Goal: Navigation & Orientation: Find specific page/section

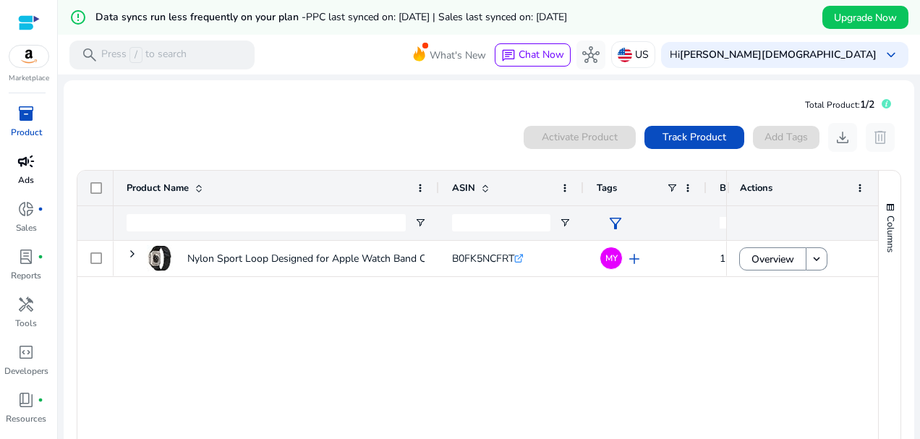
click at [17, 165] on span "campaign" at bounding box center [25, 161] width 17 height 17
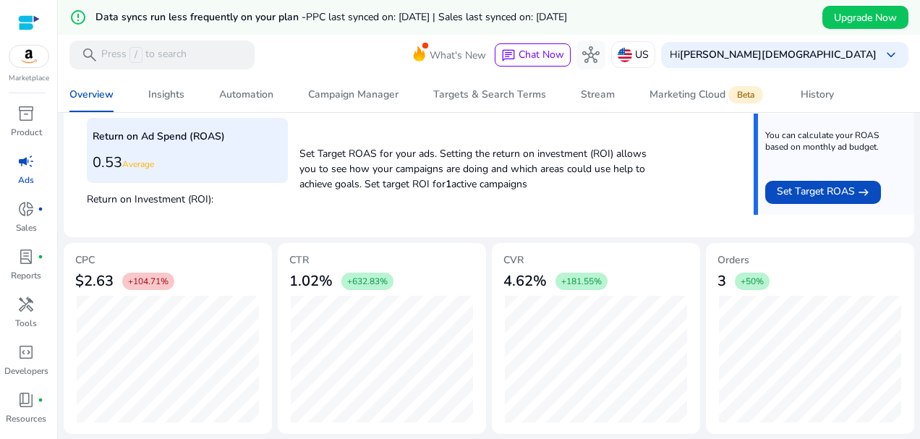
scroll to position [609, 0]
click at [27, 213] on span "donut_small" at bounding box center [25, 208] width 17 height 17
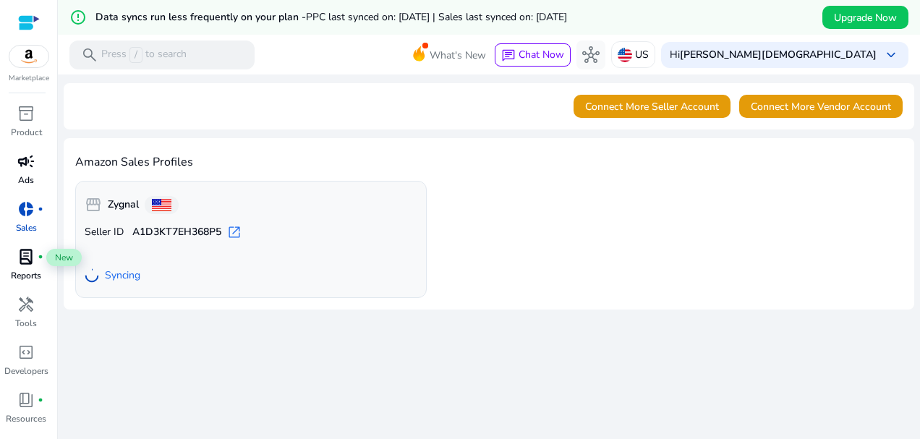
click at [20, 255] on span "lab_profile" at bounding box center [25, 256] width 17 height 17
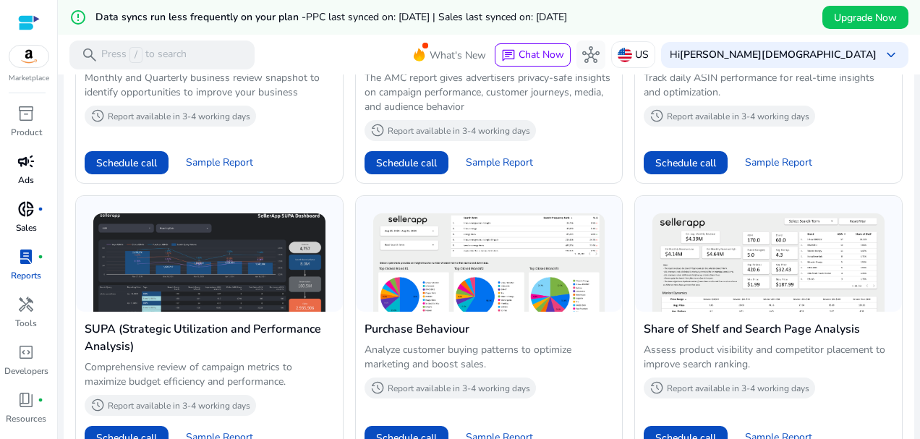
scroll to position [716, 0]
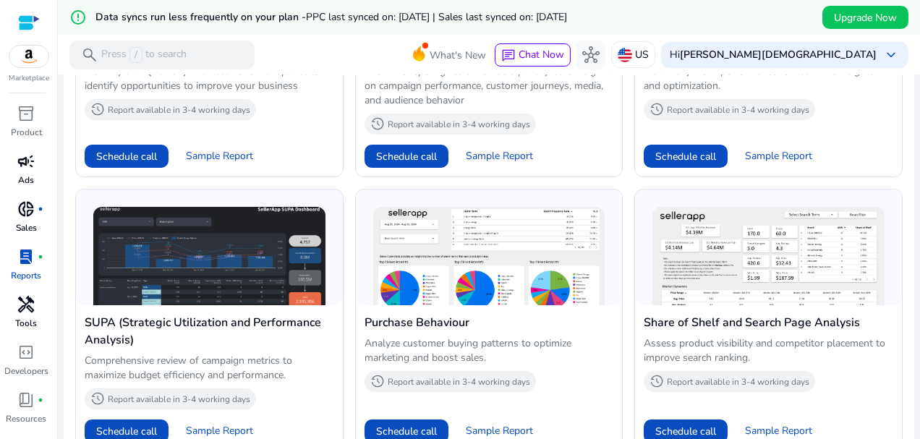
click at [27, 303] on span "handyman" at bounding box center [25, 304] width 17 height 17
